Goal: Navigation & Orientation: Find specific page/section

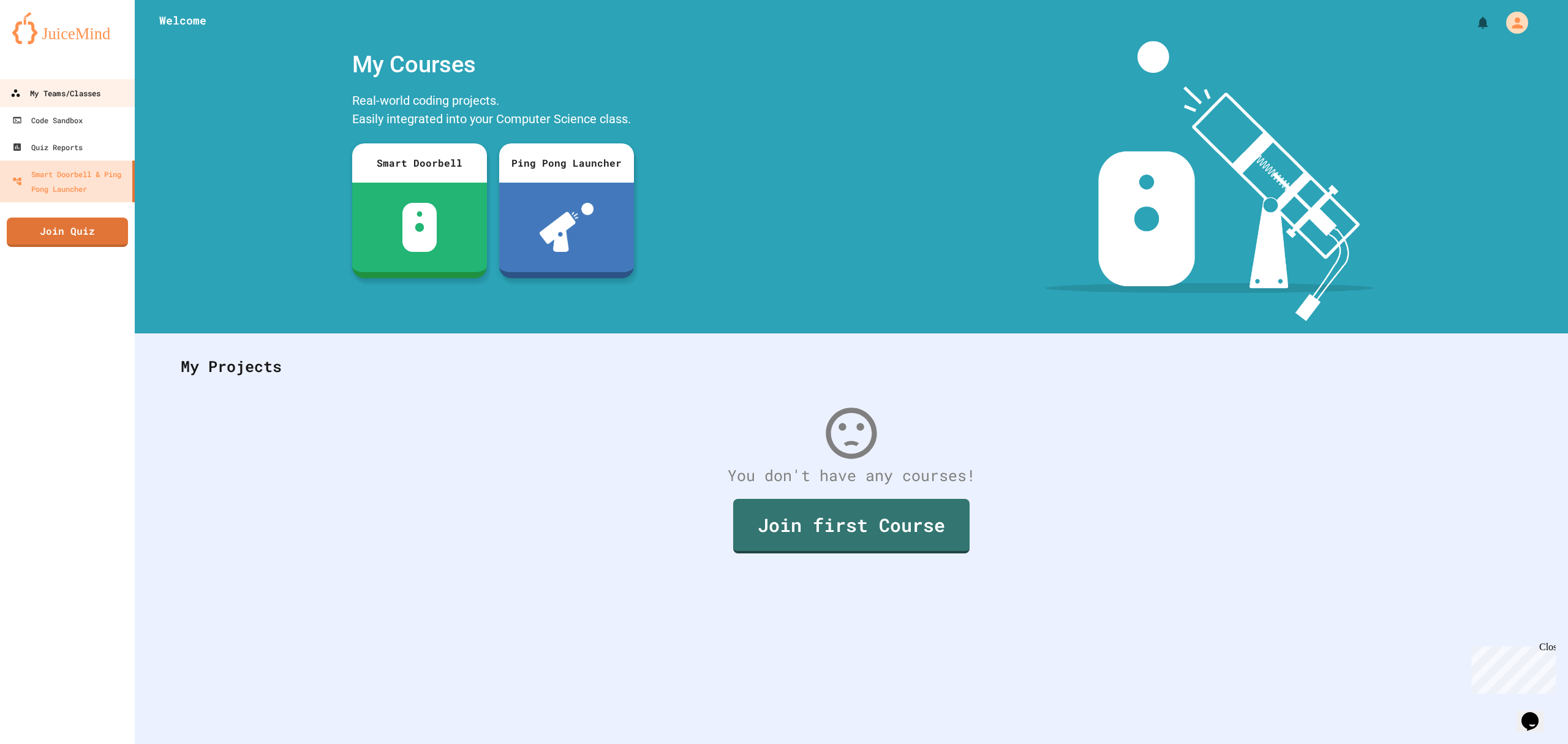
click at [88, 89] on div "My Teams/Classes" at bounding box center [55, 93] width 90 height 15
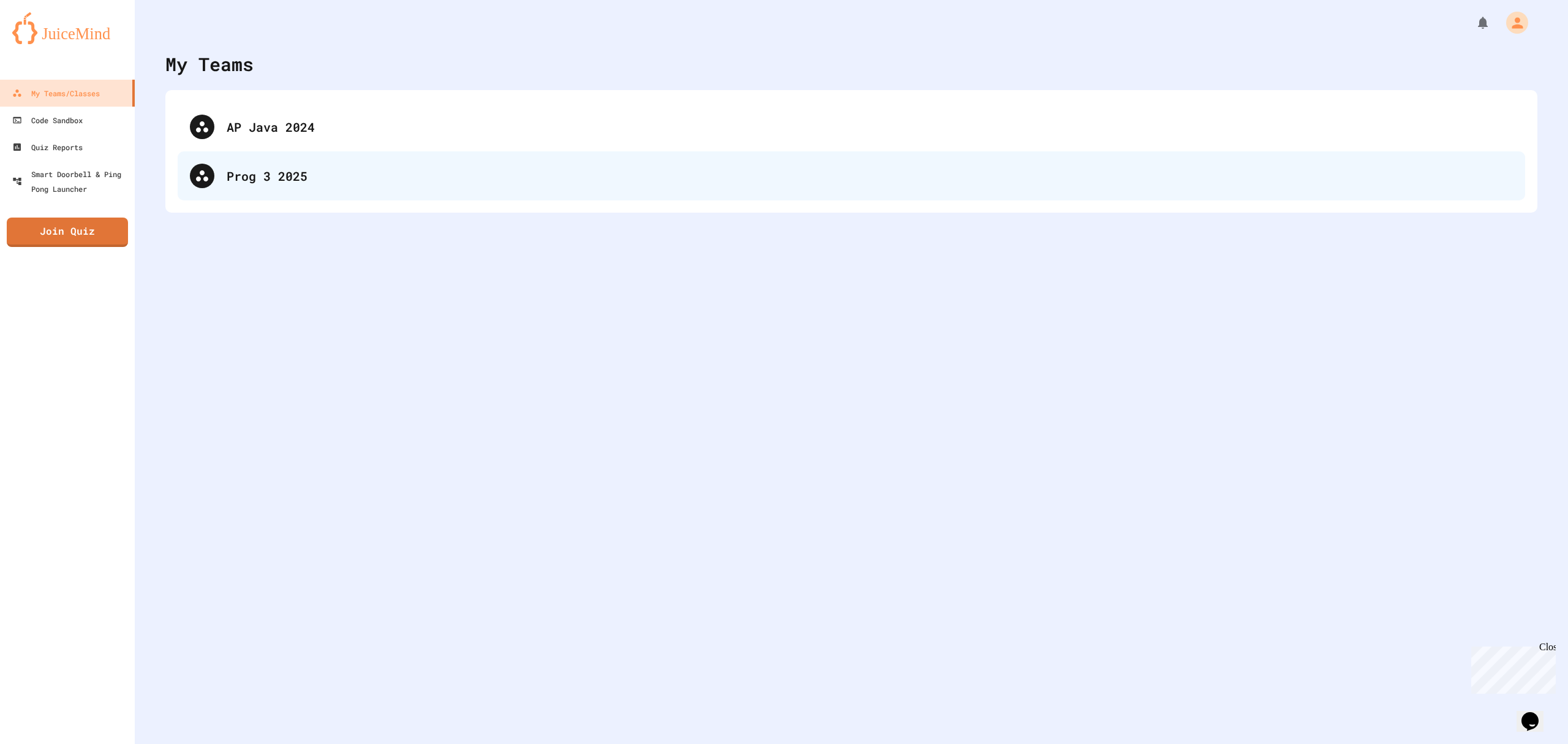
click at [271, 176] on div "Prog 3 2025" at bounding box center [870, 176] width 1287 height 18
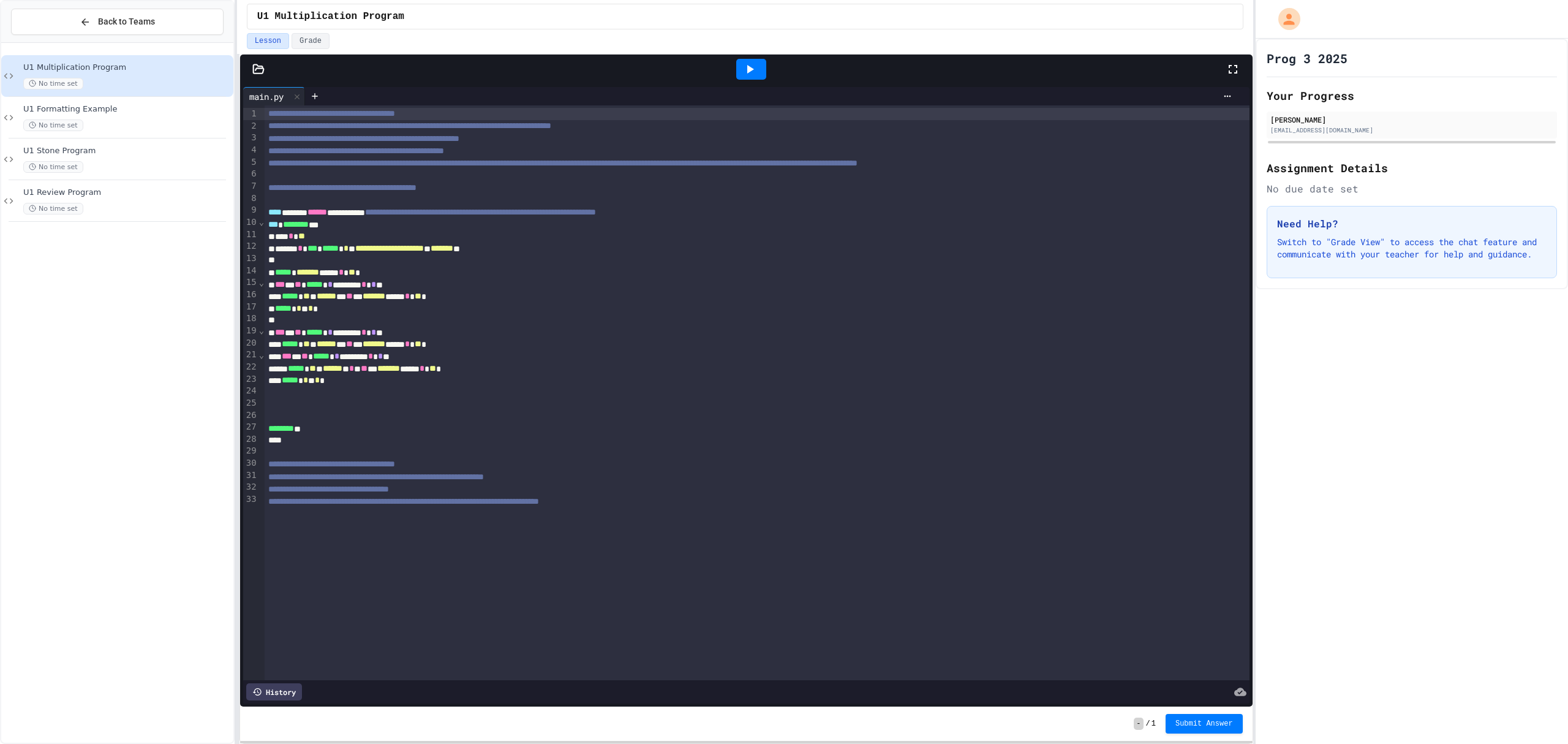
click at [251, 65] on div at bounding box center [259, 69] width 37 height 12
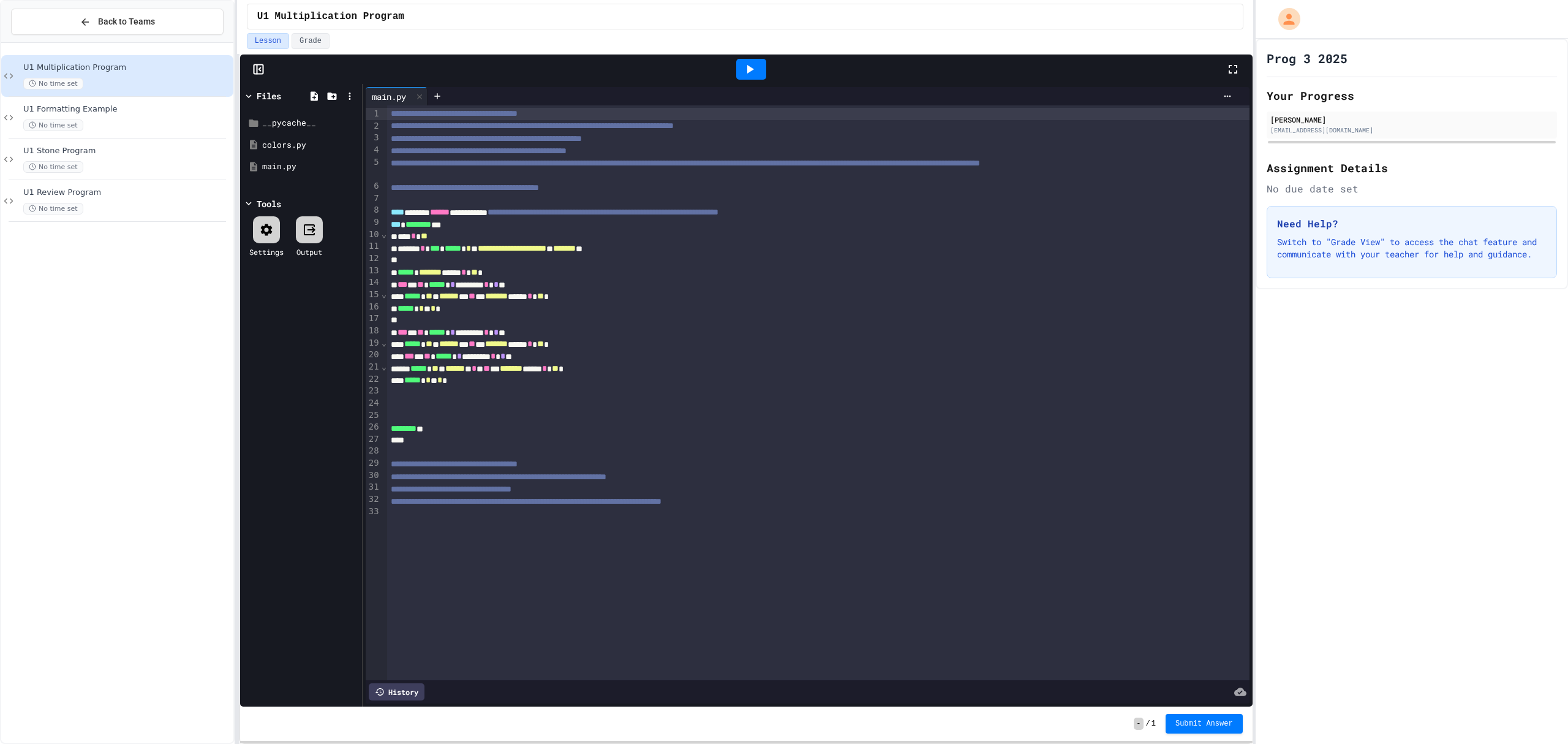
click at [261, 63] on icon at bounding box center [258, 69] width 12 height 12
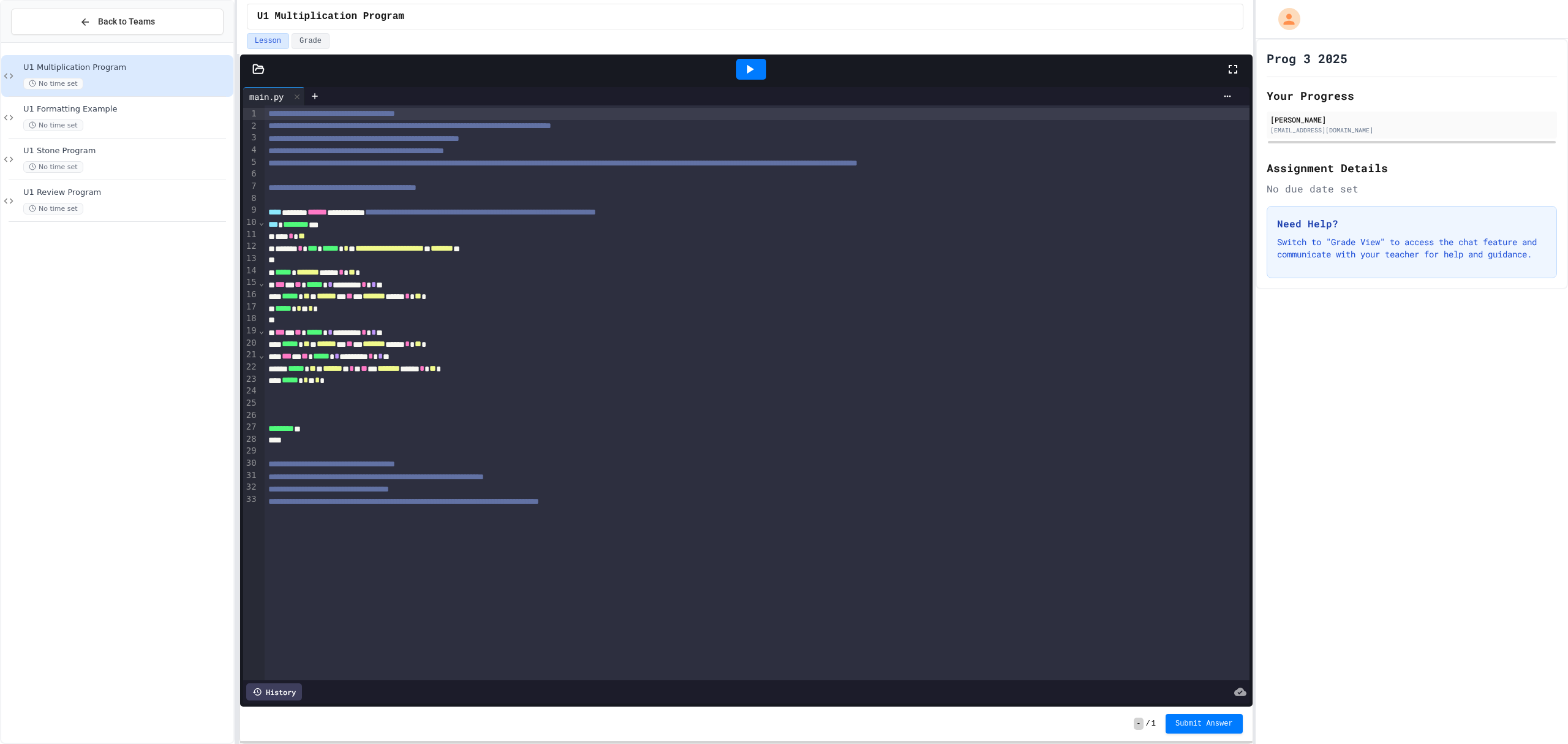
click at [761, 75] on div at bounding box center [751, 69] width 30 height 21
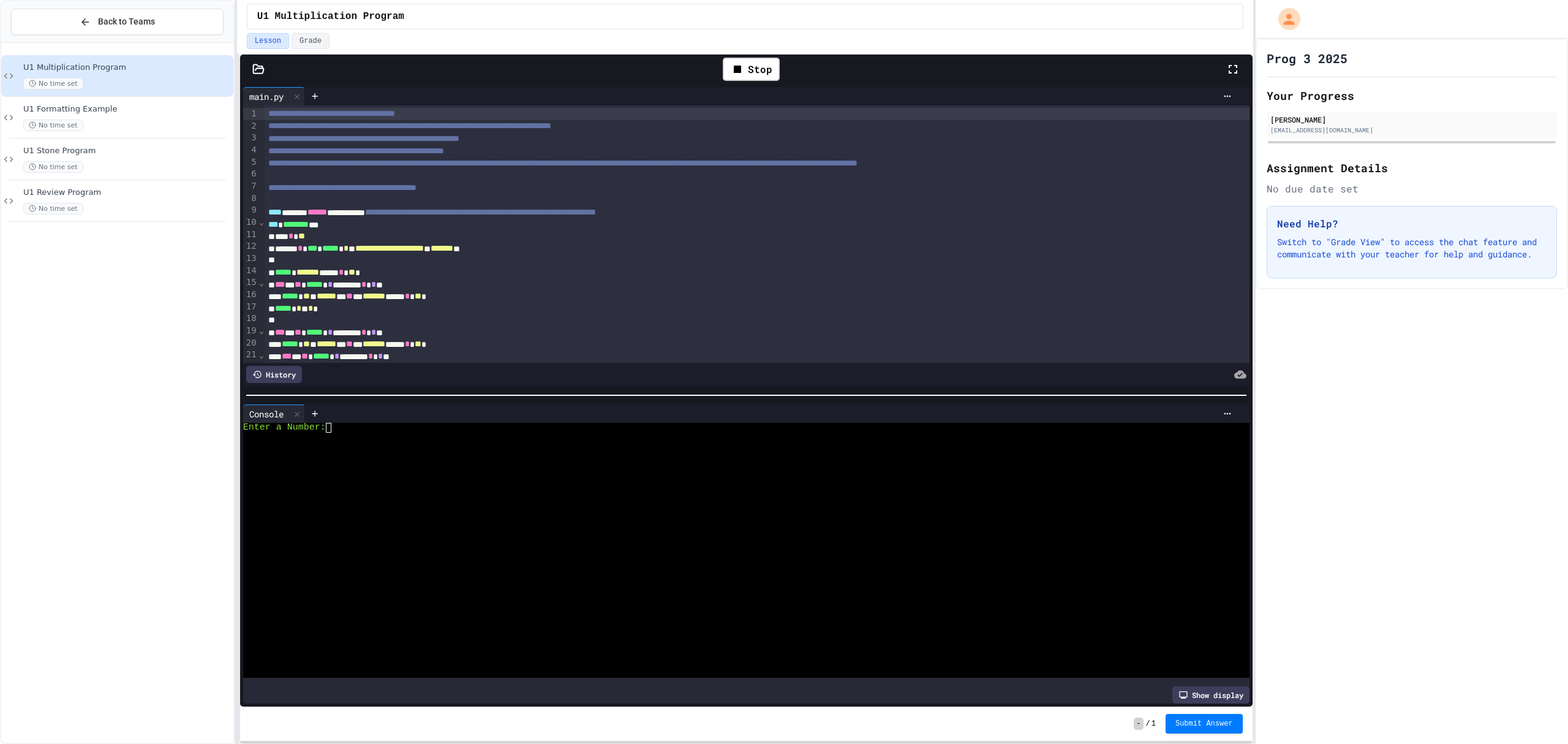
click at [508, 452] on div at bounding box center [733, 457] width 981 height 10
